Goal: Task Accomplishment & Management: Manage account settings

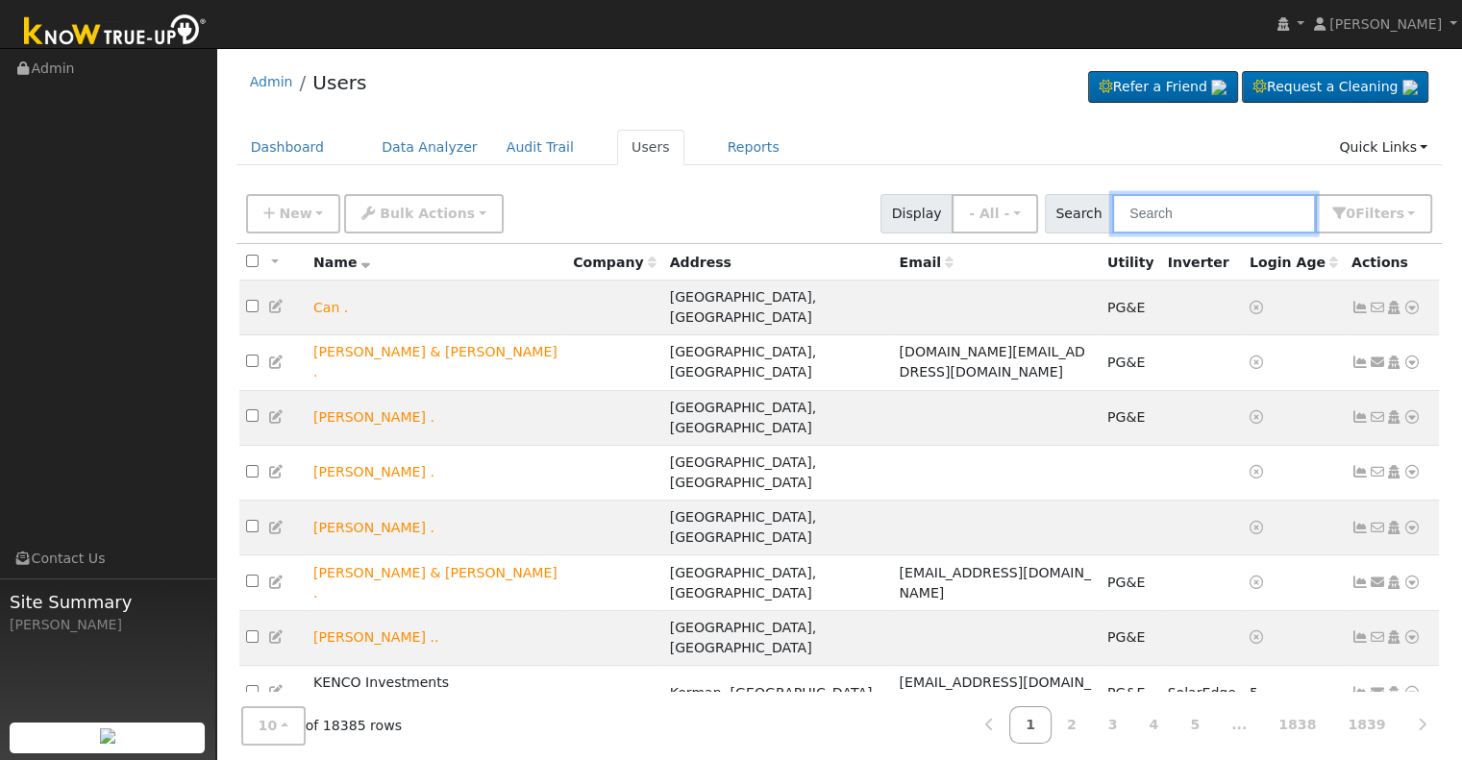
click at [1153, 219] on input "text" at bounding box center [1214, 213] width 204 height 39
paste input "osa and [PERSON_NAME]"
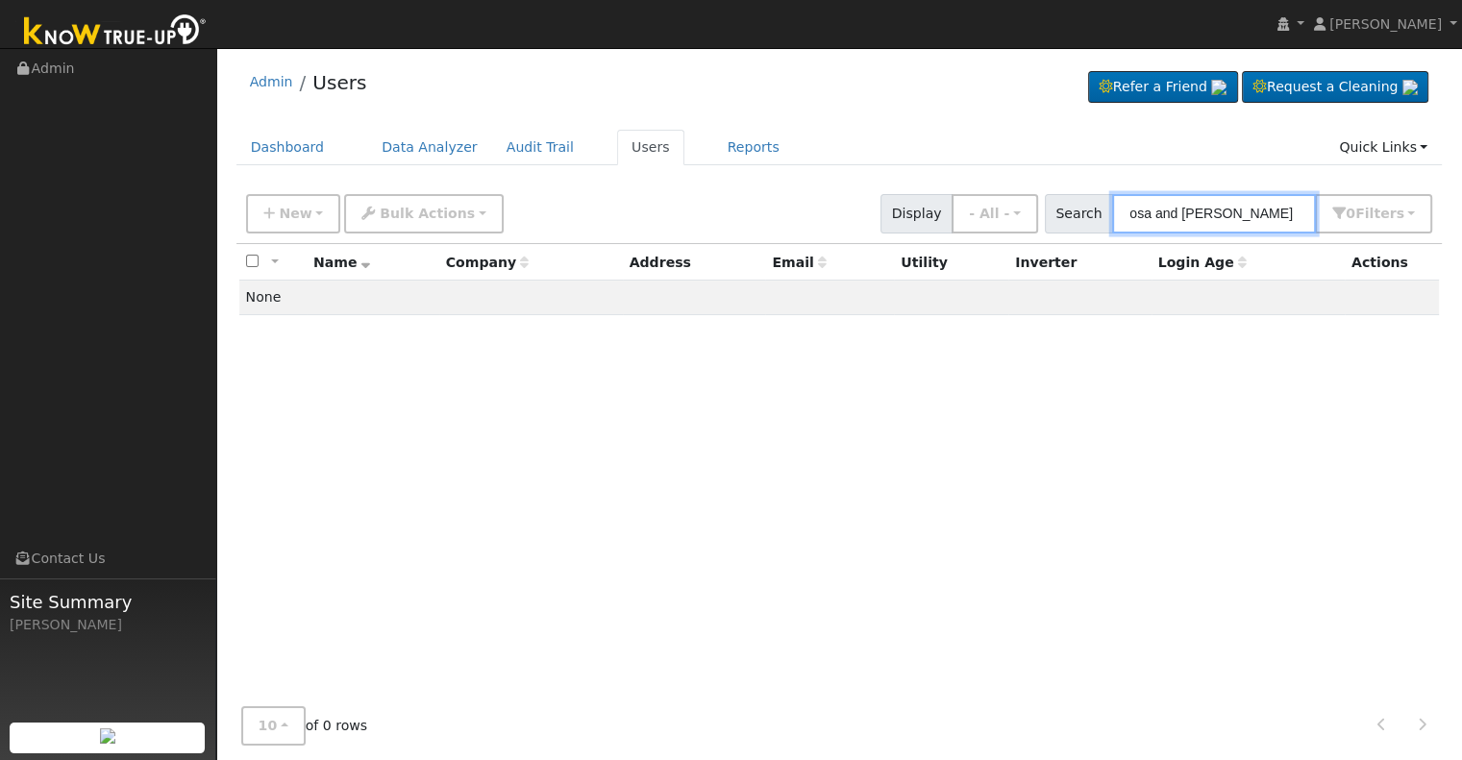
click at [1235, 209] on input "osa and [PERSON_NAME]" at bounding box center [1214, 213] width 204 height 39
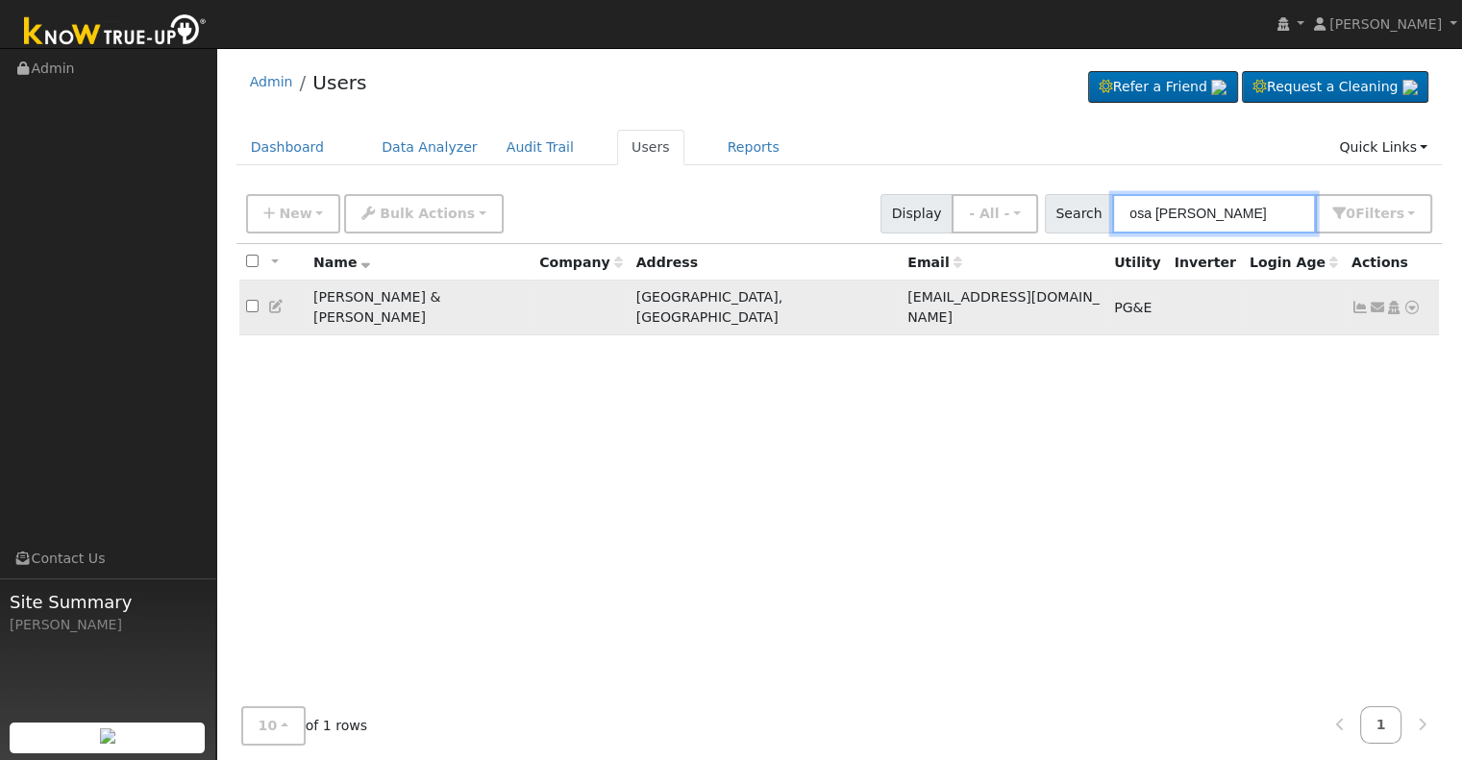
type input "osa [PERSON_NAME]"
click at [1353, 301] on icon at bounding box center [1359, 307] width 17 height 13
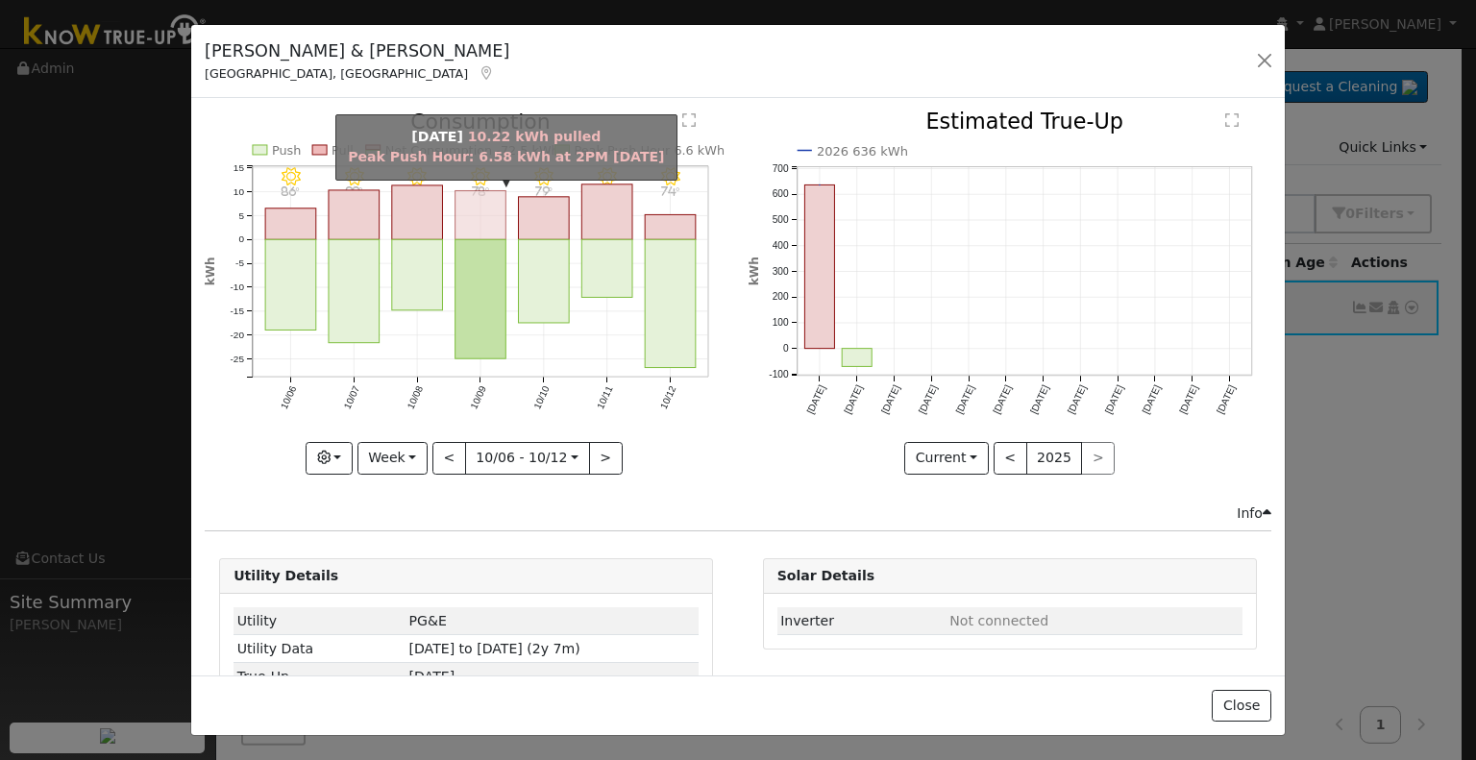
click at [479, 213] on rect "onclick=""" at bounding box center [480, 215] width 51 height 49
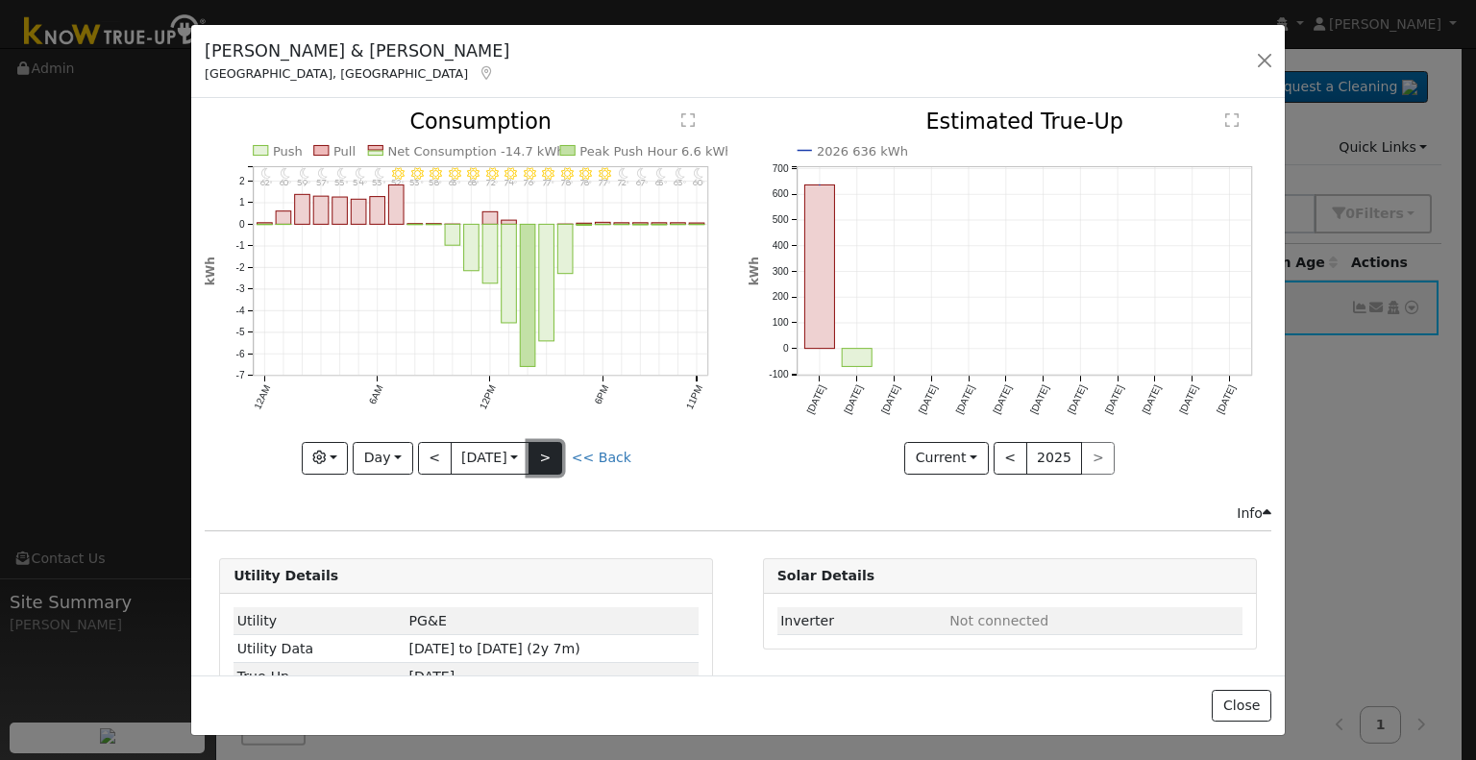
click at [539, 448] on button ">" at bounding box center [546, 458] width 34 height 33
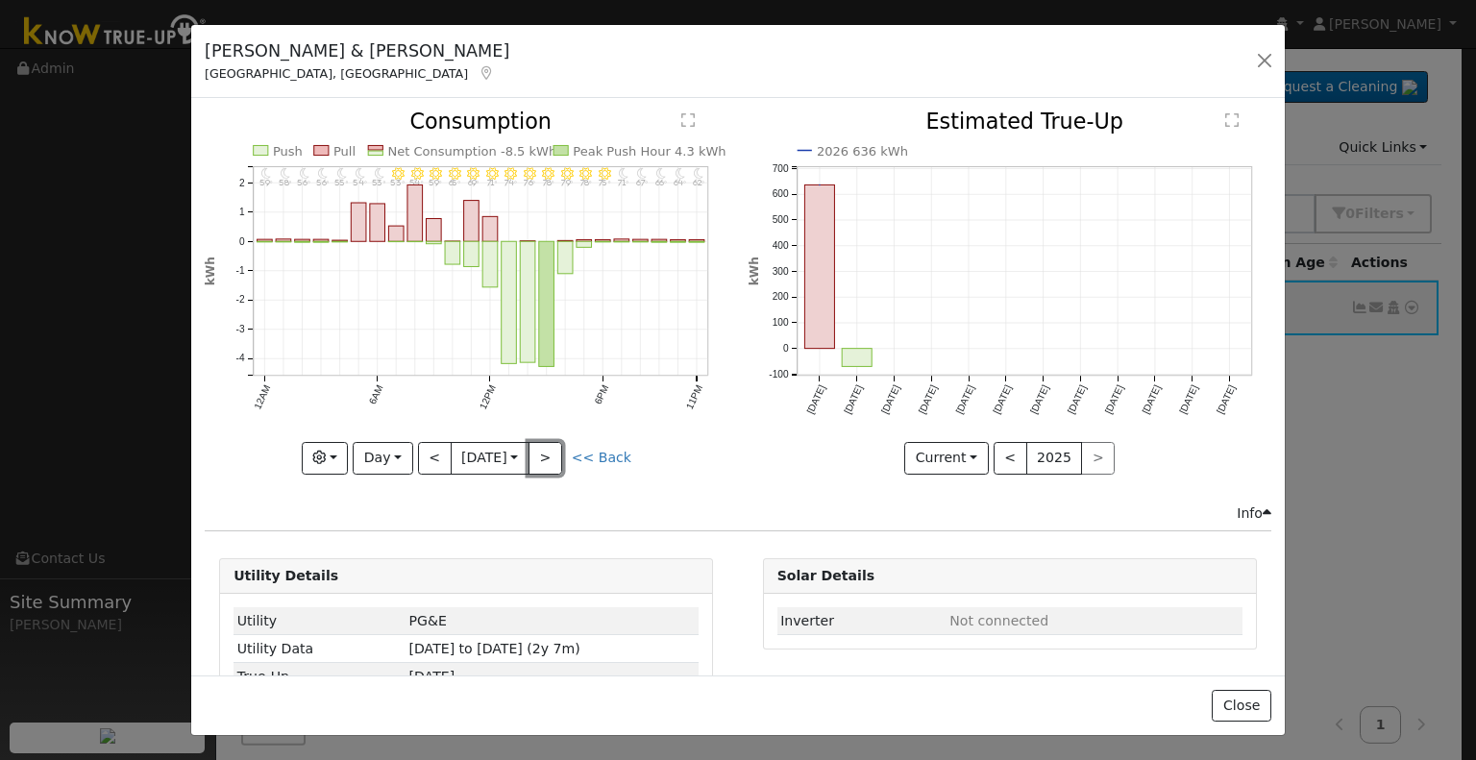
click at [539, 447] on button ">" at bounding box center [546, 458] width 34 height 33
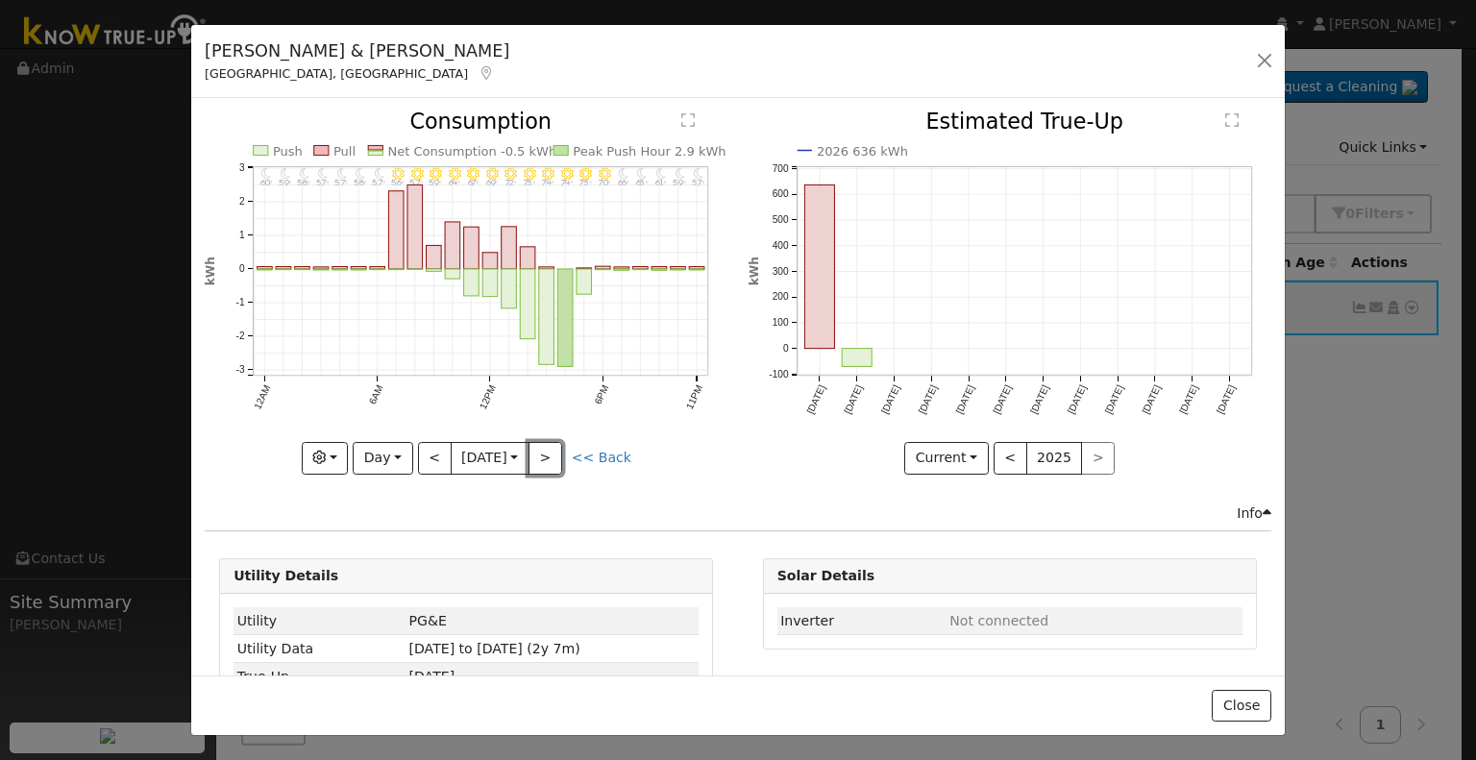
click at [539, 445] on button ">" at bounding box center [546, 458] width 34 height 33
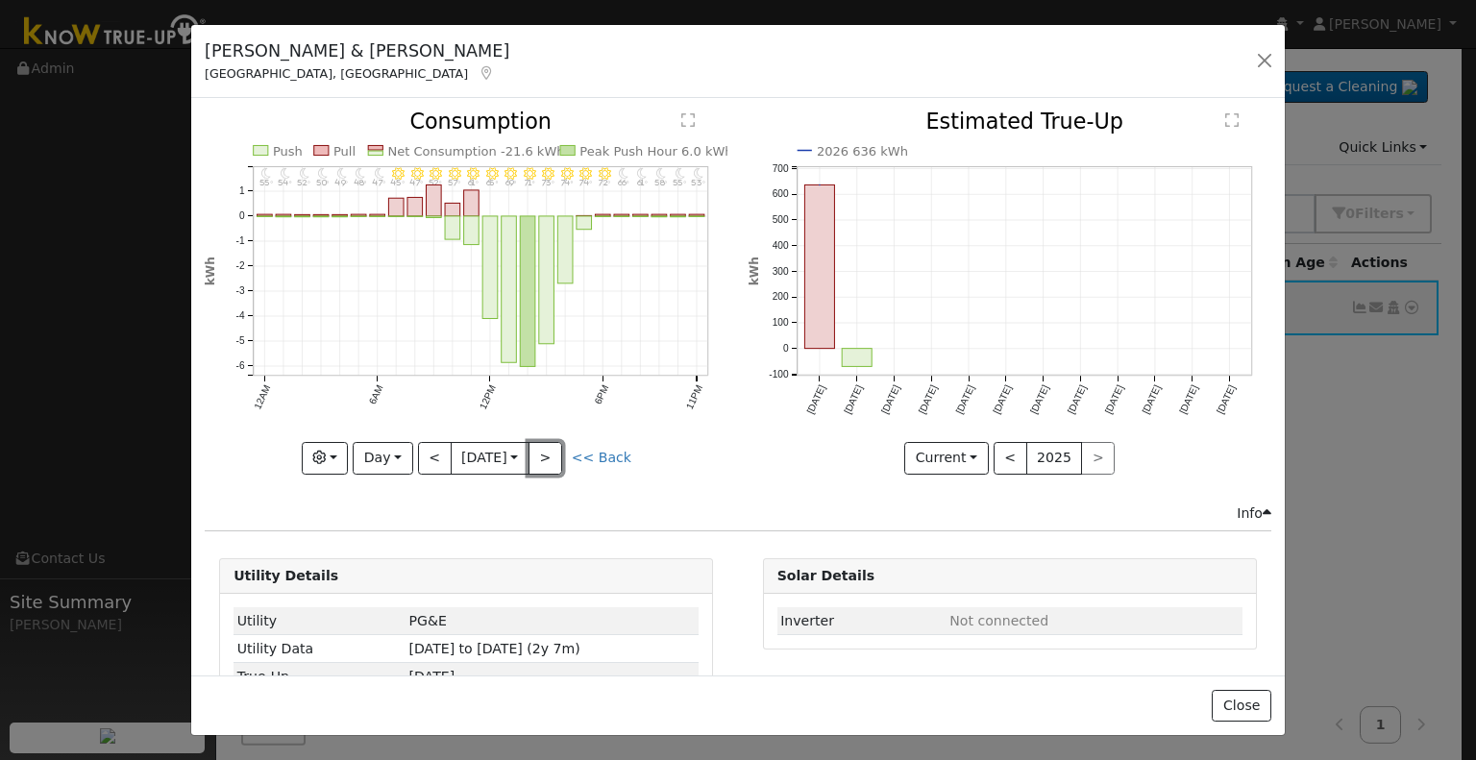
click at [538, 445] on button ">" at bounding box center [546, 458] width 34 height 33
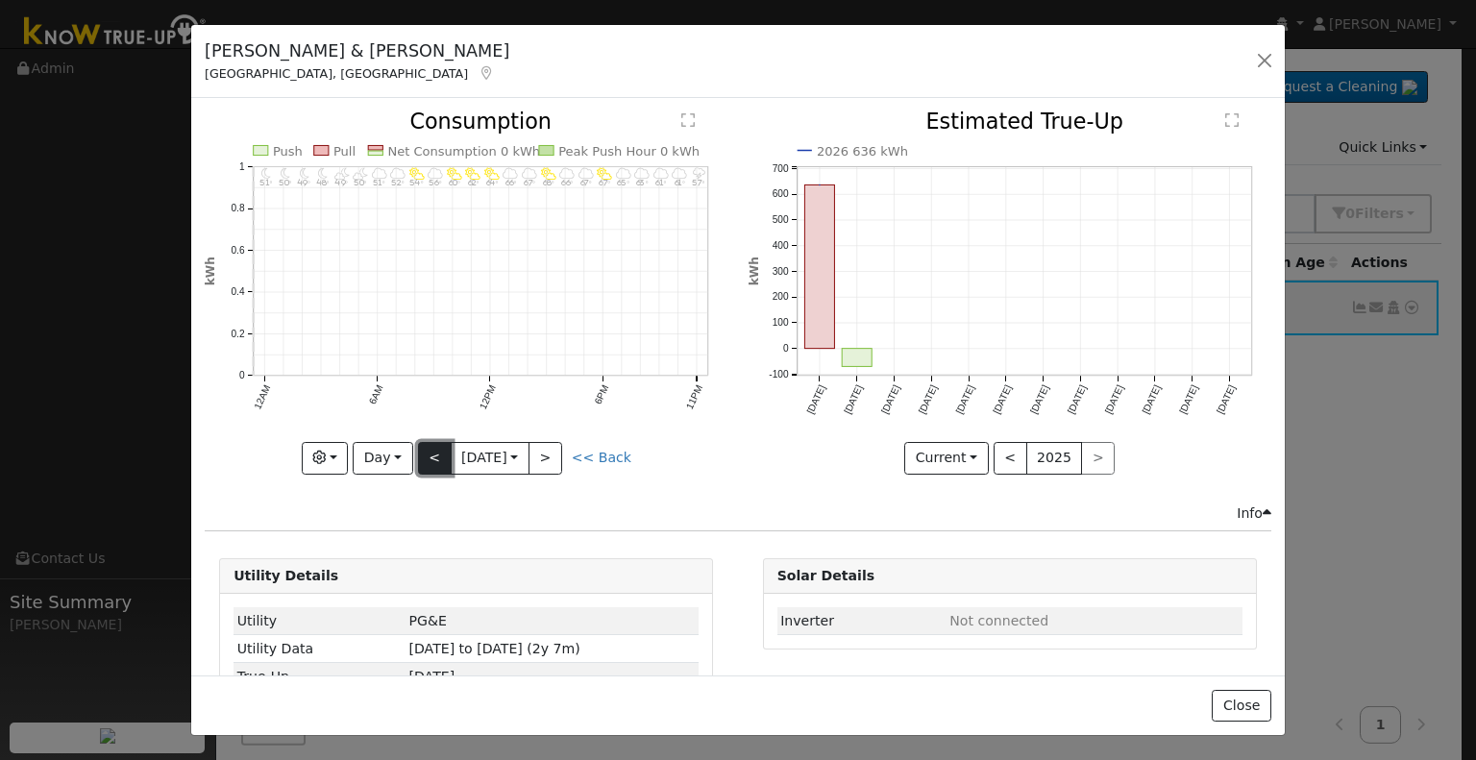
click at [424, 448] on button "<" at bounding box center [435, 458] width 34 height 33
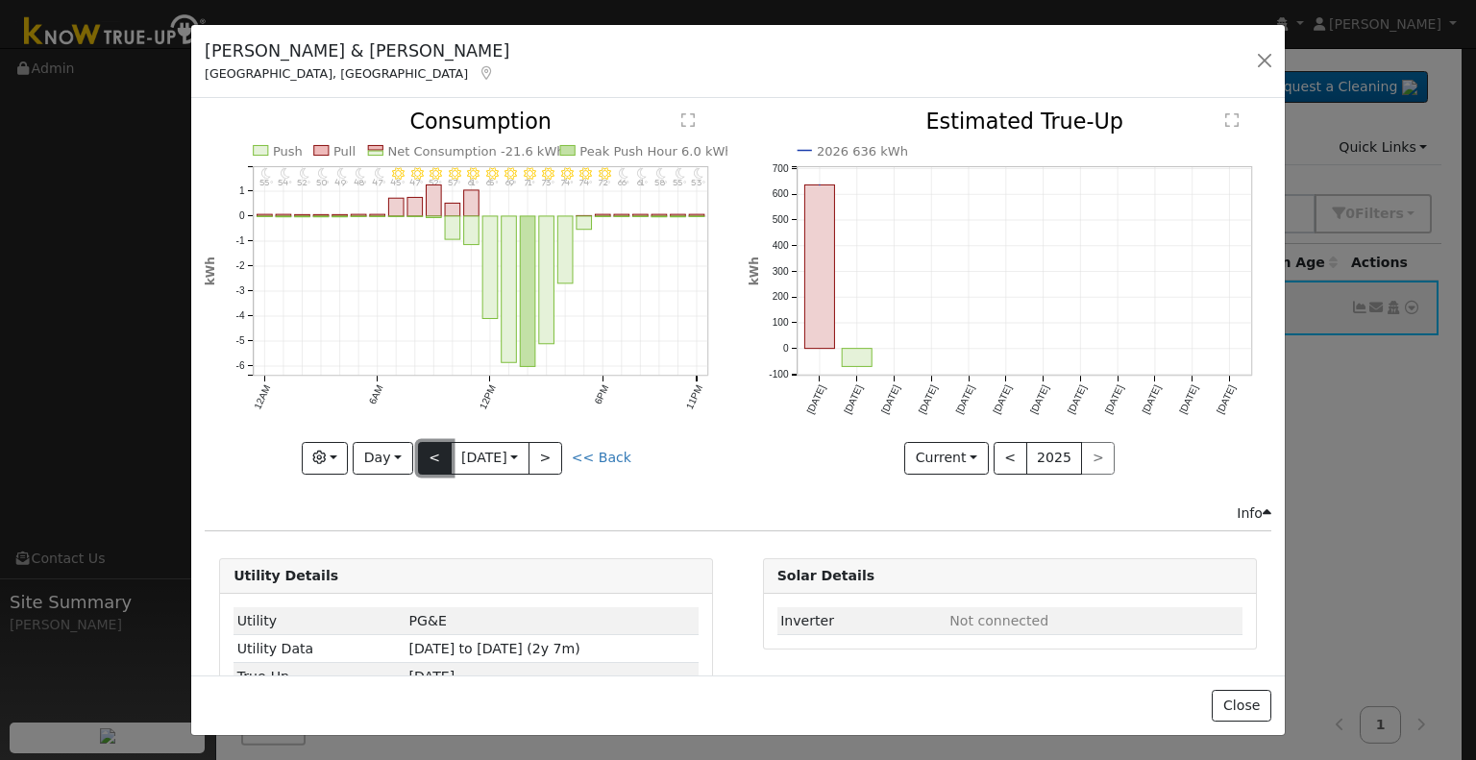
click at [424, 448] on button "<" at bounding box center [435, 458] width 34 height 33
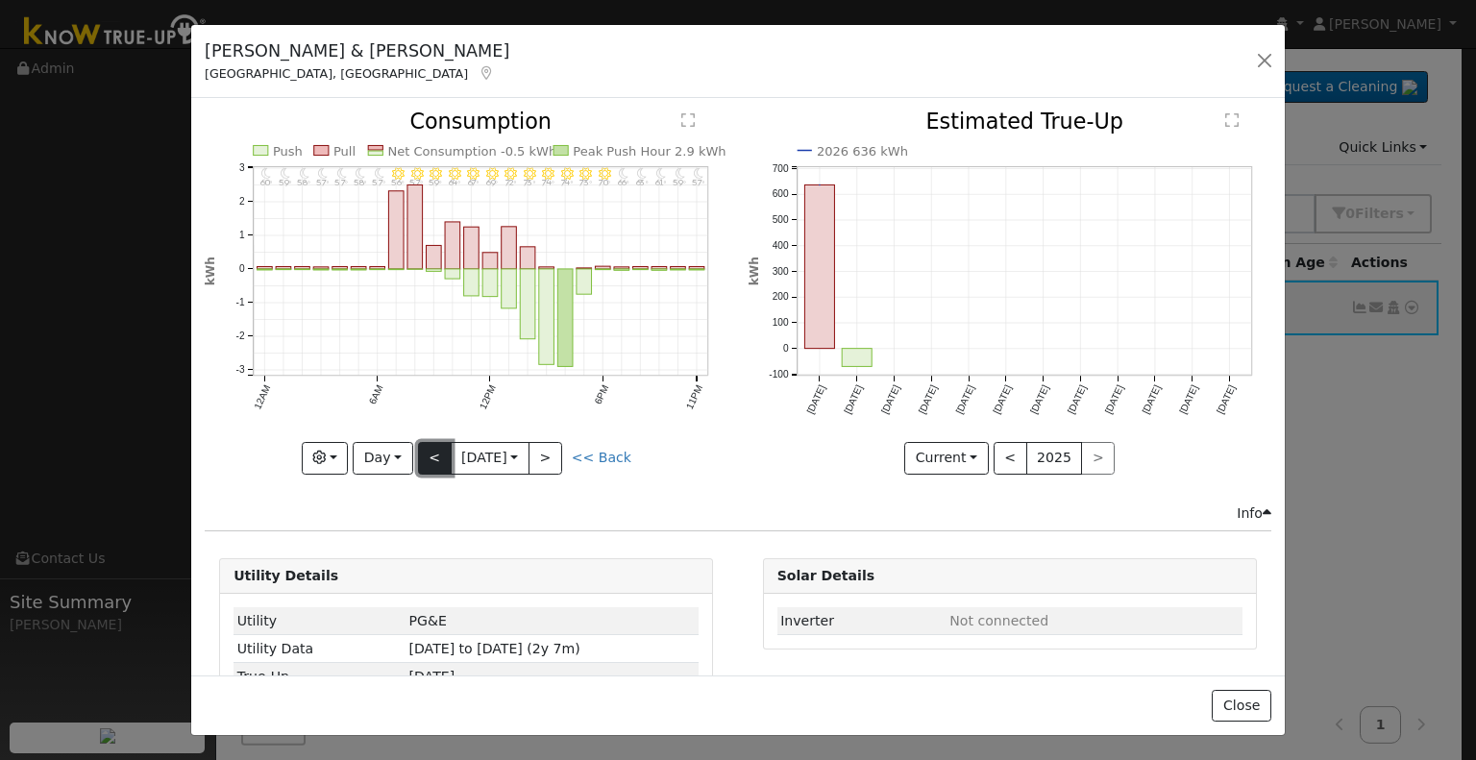
click at [424, 448] on button "<" at bounding box center [435, 458] width 34 height 33
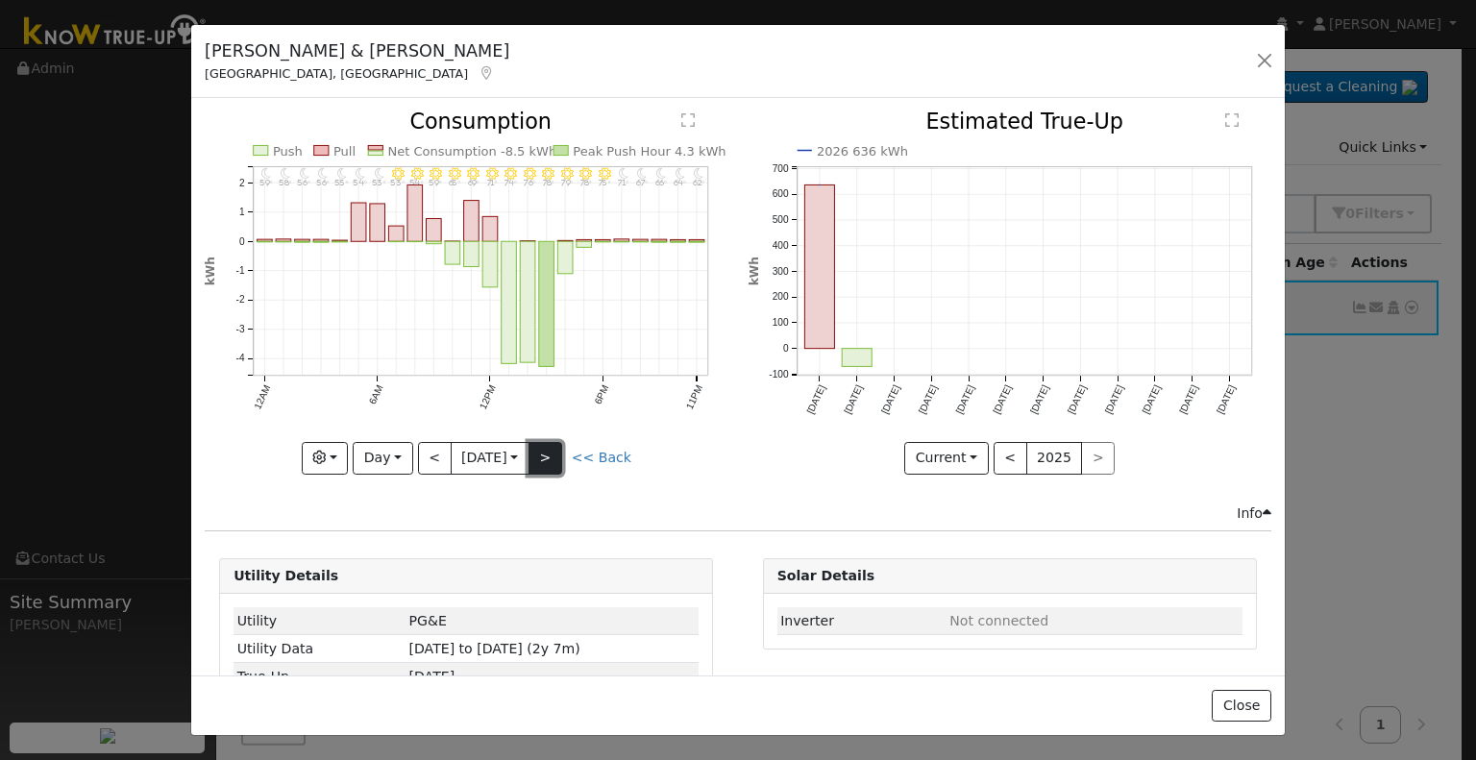
click at [543, 458] on button ">" at bounding box center [546, 458] width 34 height 33
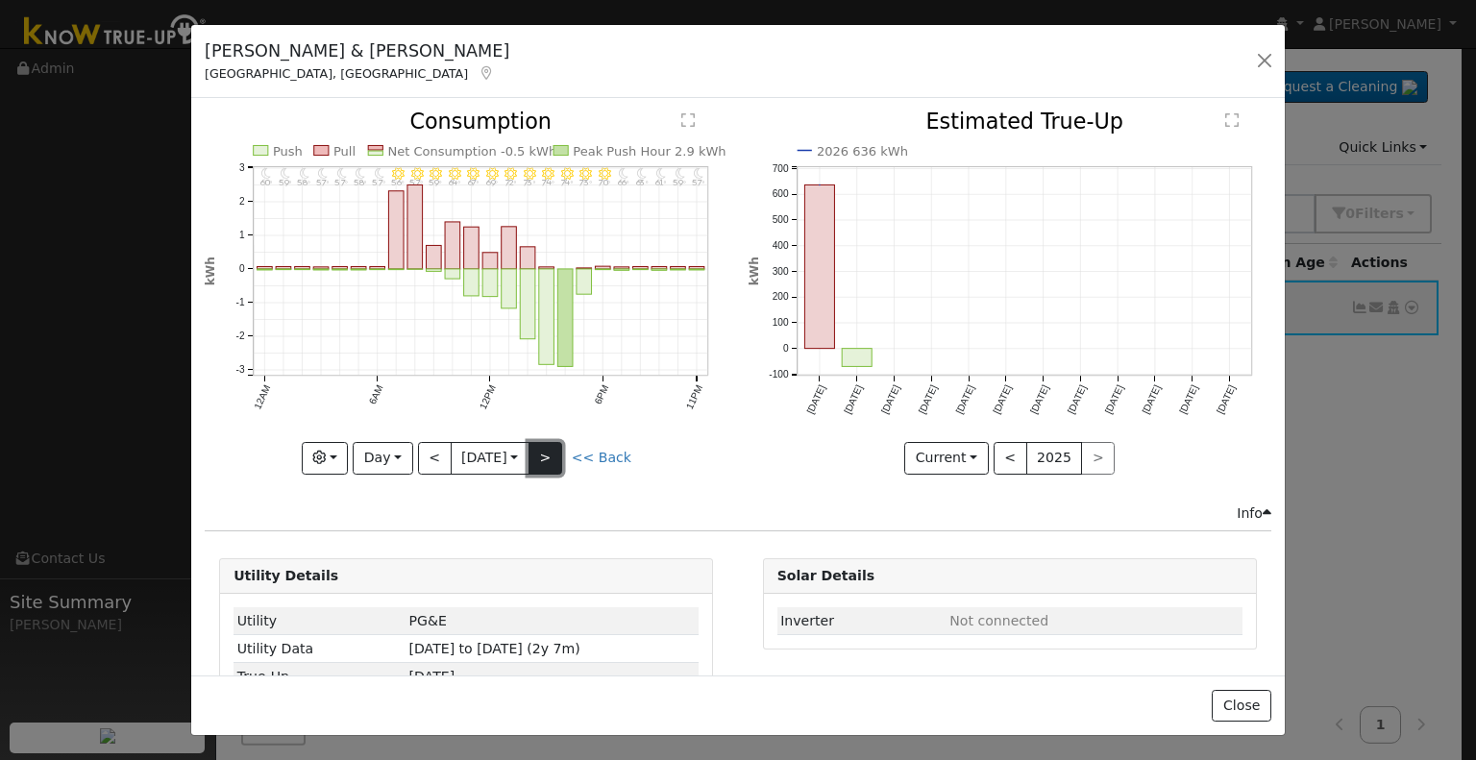
click at [543, 458] on button ">" at bounding box center [546, 458] width 34 height 33
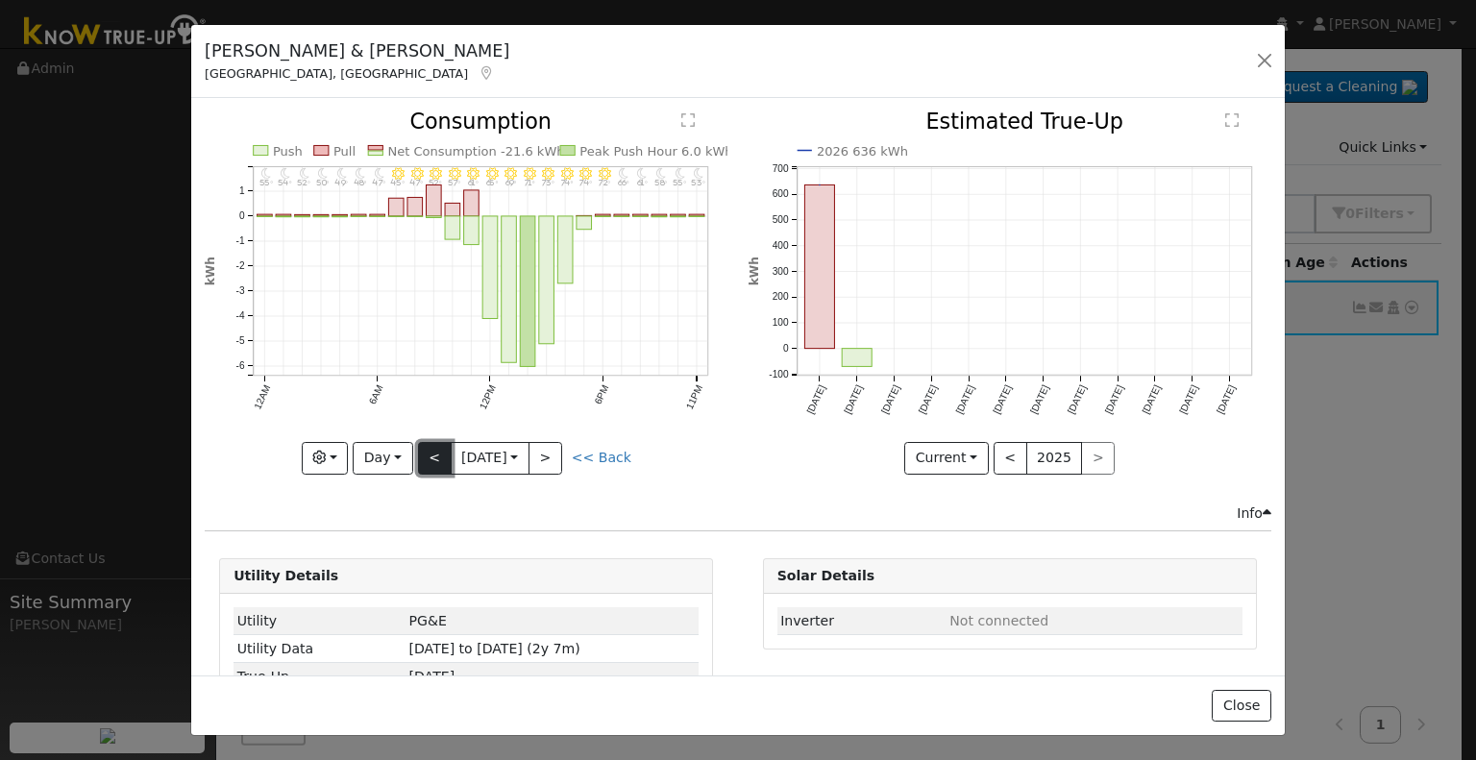
click at [424, 456] on button "<" at bounding box center [435, 458] width 34 height 33
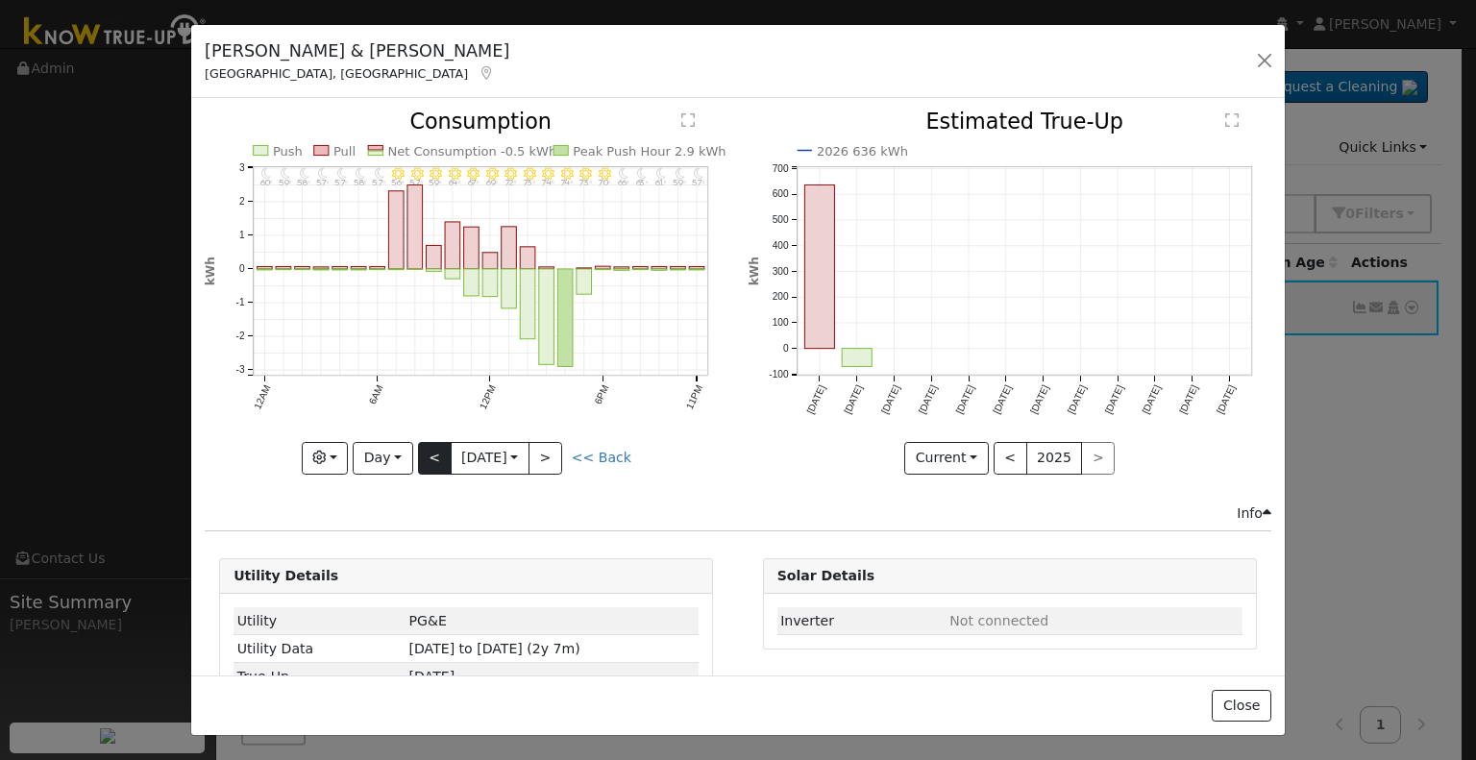
click at [424, 456] on div "11PM - Clear 57° 10PM - Clear 59° 9PM - Clear 61° 8PM - Clear 63° 7PM - Clear 6…" at bounding box center [466, 292] width 523 height 362
click at [424, 456] on button "<" at bounding box center [435, 458] width 34 height 33
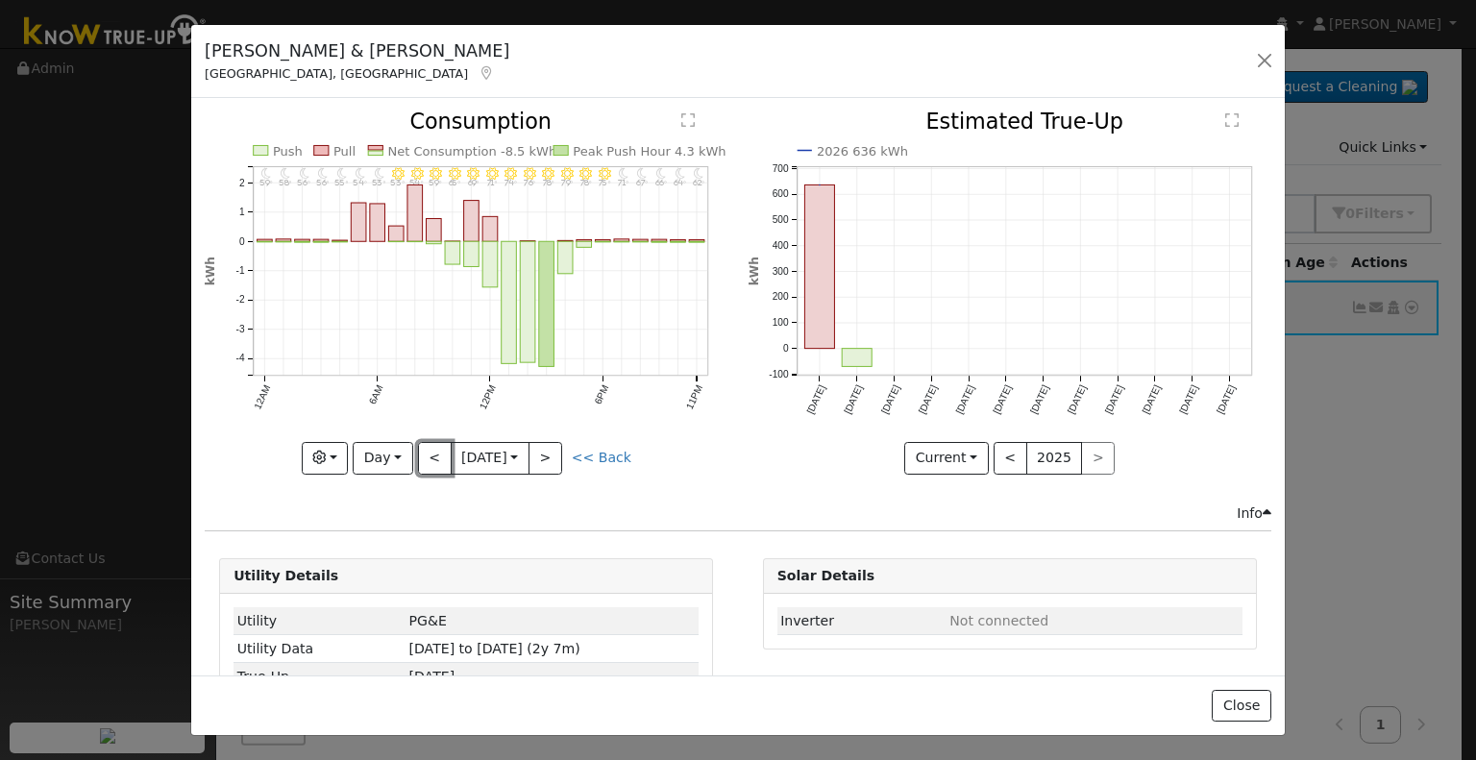
click at [423, 456] on button "<" at bounding box center [435, 458] width 34 height 33
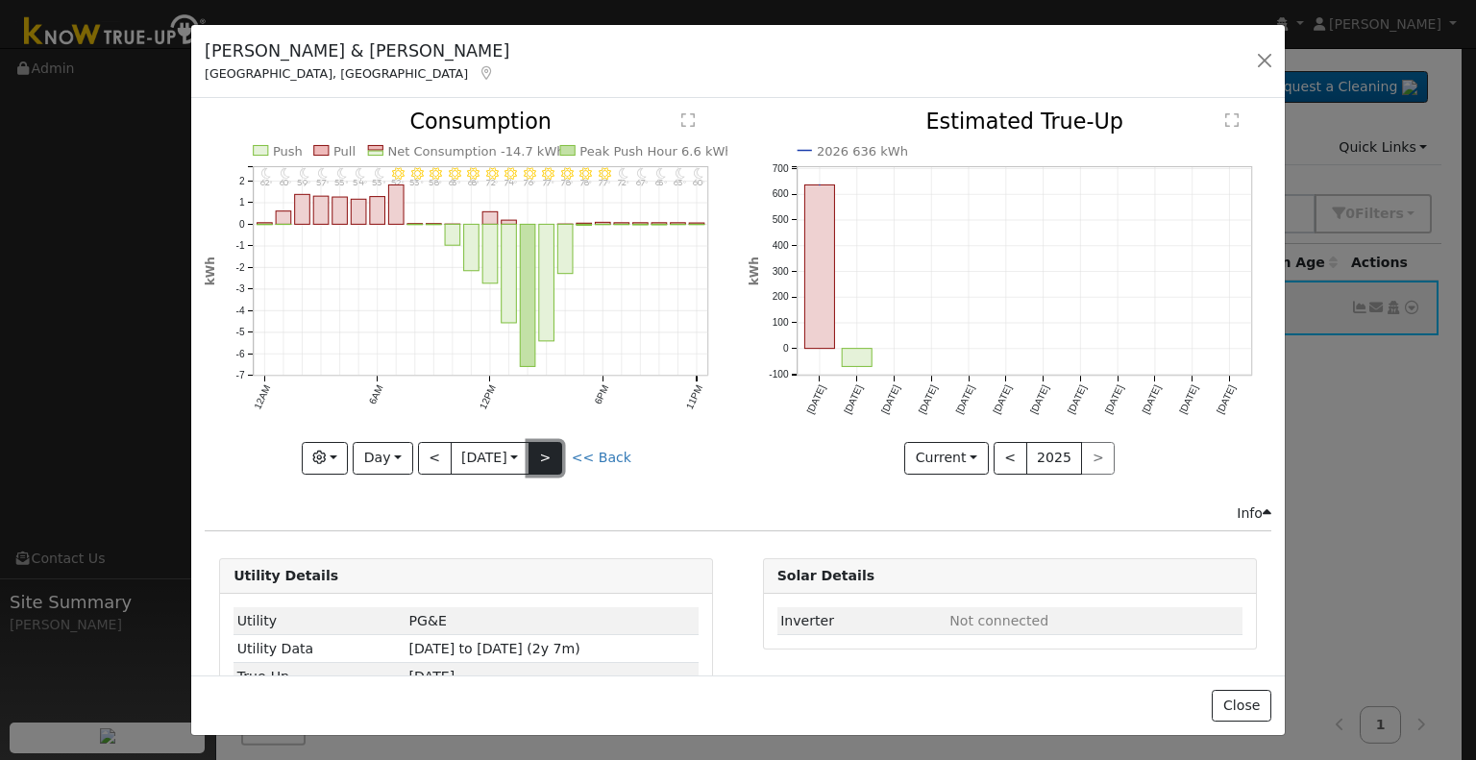
click at [545, 455] on button ">" at bounding box center [546, 458] width 34 height 33
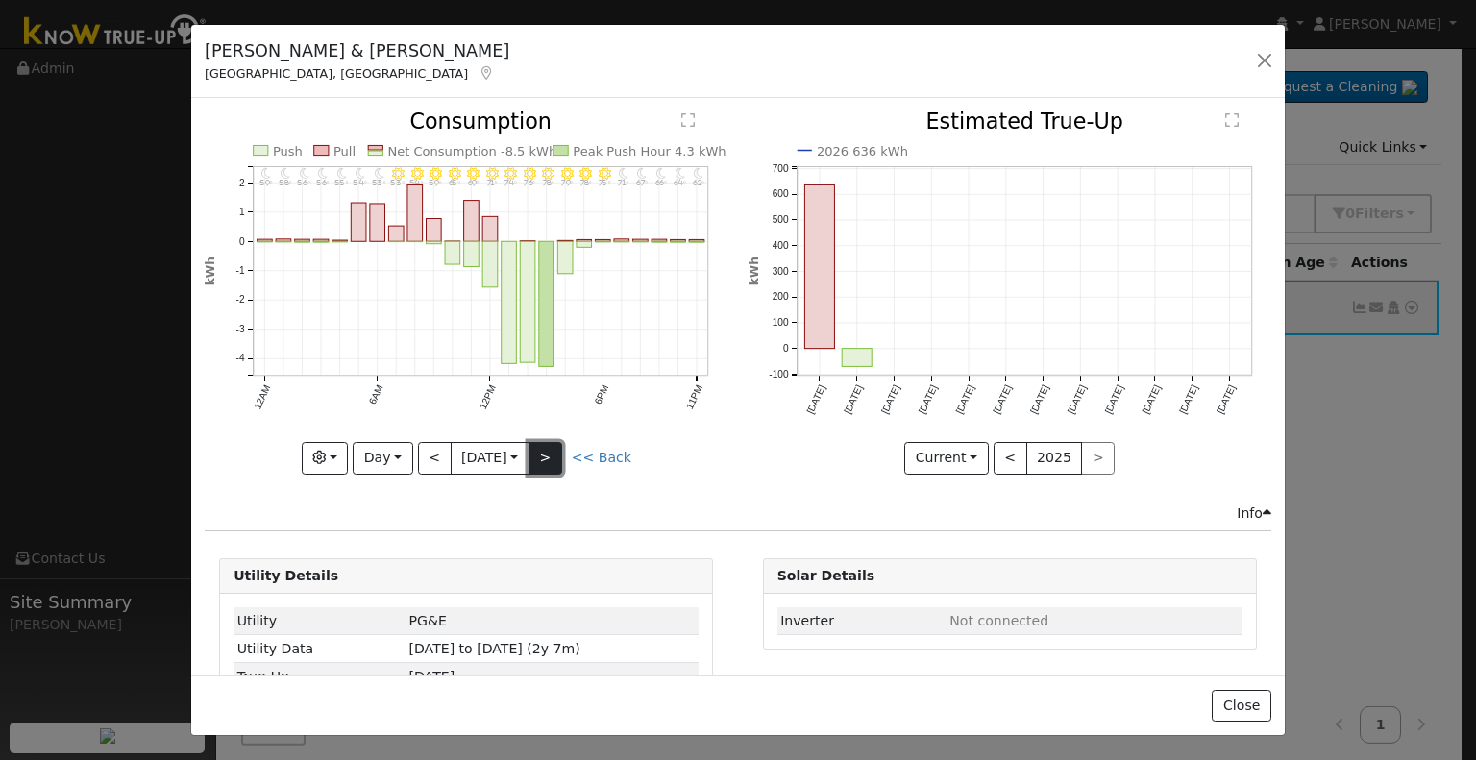
click at [557, 458] on button ">" at bounding box center [546, 458] width 34 height 33
type input "[DATE]"
